Goal: Task Accomplishment & Management: Use online tool/utility

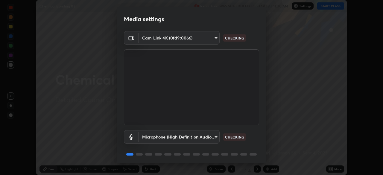
scroll to position [21, 0]
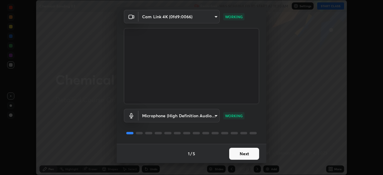
click at [238, 153] on button "Next" at bounding box center [244, 154] width 30 height 12
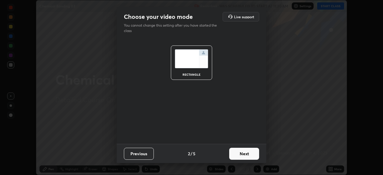
scroll to position [0, 0]
click at [243, 152] on button "Next" at bounding box center [244, 154] width 30 height 12
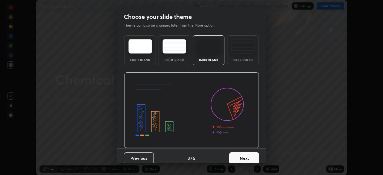
click at [242, 157] on button "Next" at bounding box center [244, 158] width 30 height 12
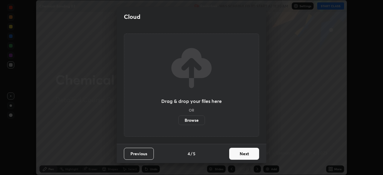
click at [243, 155] on button "Next" at bounding box center [244, 154] width 30 height 12
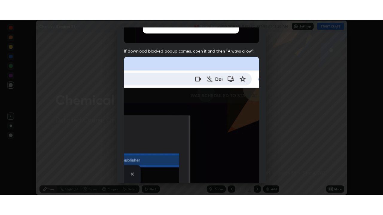
scroll to position [143, 0]
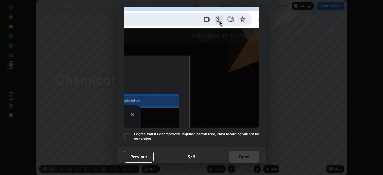
click at [126, 133] on div at bounding box center [127, 135] width 7 height 7
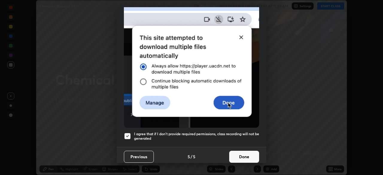
click at [234, 157] on button "Done" at bounding box center [244, 157] width 30 height 12
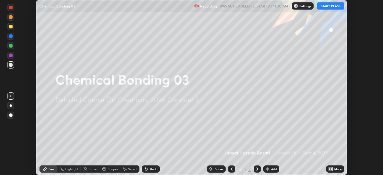
click at [329, 7] on button "START CLASS" at bounding box center [330, 5] width 27 height 7
click at [329, 168] on icon at bounding box center [329, 167] width 1 height 1
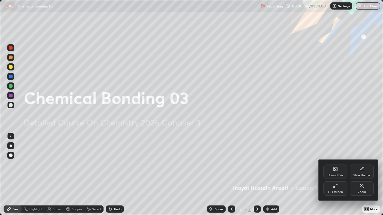
scroll to position [215, 383]
click at [355, 175] on div "Slide theme" at bounding box center [361, 175] width 17 height 3
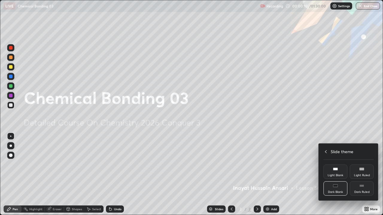
click at [357, 175] on div "Dark Ruled" at bounding box center [361, 192] width 15 height 3
click at [311, 175] on div at bounding box center [191, 107] width 383 height 215
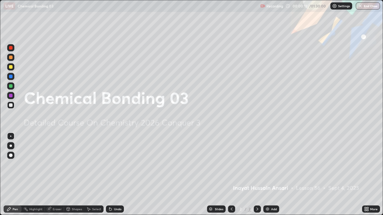
click at [266, 175] on img at bounding box center [267, 209] width 5 height 5
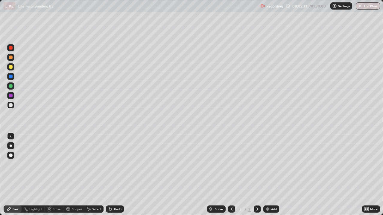
click at [58, 175] on div "Eraser" at bounding box center [57, 209] width 9 height 3
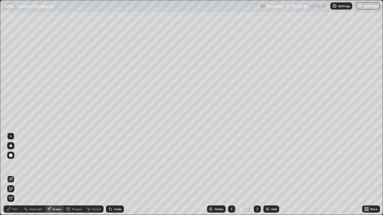
click at [18, 175] on div "Pen" at bounding box center [13, 209] width 18 height 7
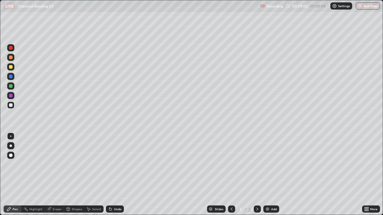
click at [266, 175] on img at bounding box center [267, 209] width 5 height 5
click at [11, 94] on div at bounding box center [11, 96] width 4 height 4
click at [59, 175] on div "Eraser" at bounding box center [57, 209] width 9 height 3
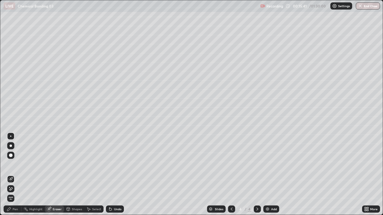
click at [17, 175] on div "Pen" at bounding box center [15, 209] width 5 height 3
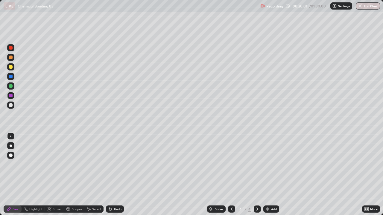
click at [266, 175] on img at bounding box center [267, 209] width 5 height 5
click at [11, 67] on div at bounding box center [11, 67] width 4 height 4
click at [266, 175] on img at bounding box center [267, 209] width 5 height 5
click at [267, 175] on img at bounding box center [267, 209] width 5 height 5
click at [57, 175] on div "Eraser" at bounding box center [57, 209] width 9 height 3
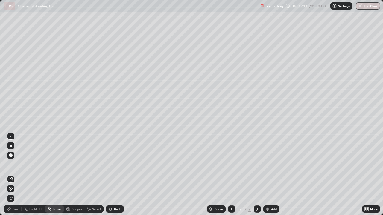
click at [266, 175] on img at bounding box center [267, 209] width 5 height 5
click at [231, 175] on icon at bounding box center [231, 209] width 5 height 5
click at [267, 175] on img at bounding box center [267, 209] width 5 height 5
click at [17, 175] on div "Pen" at bounding box center [15, 209] width 5 height 3
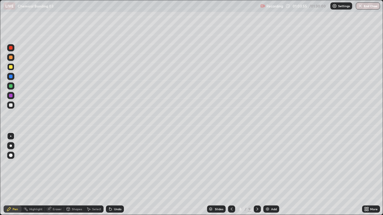
click at [266, 175] on img at bounding box center [267, 209] width 5 height 5
click at [58, 175] on div "Eraser" at bounding box center [57, 209] width 9 height 3
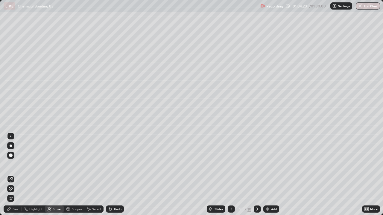
click at [17, 175] on div "Pen" at bounding box center [15, 209] width 5 height 3
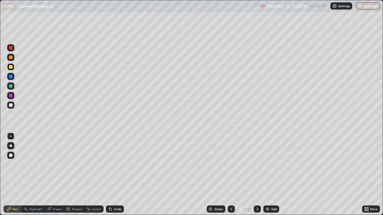
click at [4, 175] on div "Pen" at bounding box center [13, 209] width 18 height 12
click at [94, 175] on div "Select" at bounding box center [96, 209] width 9 height 3
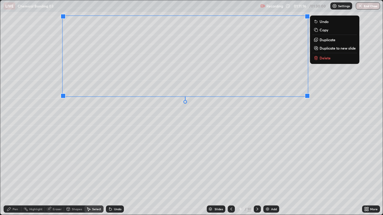
click at [83, 108] on div "0 ° Undo Copy Duplicate Duplicate to new slide Delete" at bounding box center [191, 107] width 382 height 215
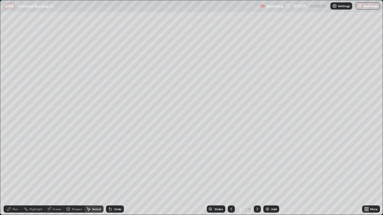
click at [16, 175] on div "Pen" at bounding box center [15, 209] width 5 height 3
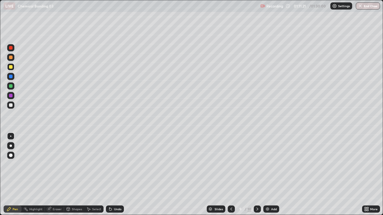
click at [56, 175] on div "Eraser" at bounding box center [57, 209] width 9 height 3
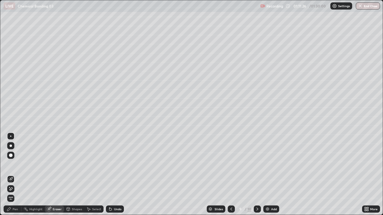
click at [16, 175] on div "Pen" at bounding box center [15, 209] width 5 height 3
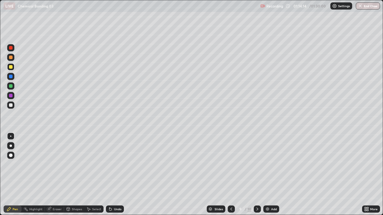
click at [257, 175] on div at bounding box center [257, 209] width 7 height 12
click at [230, 175] on icon at bounding box center [231, 209] width 5 height 5
click at [10, 175] on div at bounding box center [11, 168] width 10 height 72
click at [5, 175] on div "Erase all" at bounding box center [11, 107] width 14 height 191
click at [267, 175] on img at bounding box center [267, 209] width 5 height 5
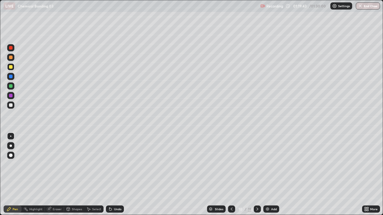
click at [55, 175] on div "Eraser" at bounding box center [57, 209] width 9 height 3
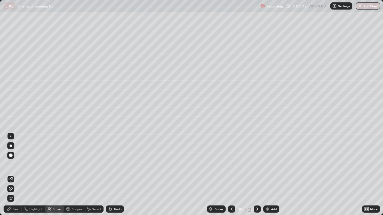
click at [19, 175] on div "Pen" at bounding box center [13, 209] width 18 height 7
